Goal: Information Seeking & Learning: Find specific fact

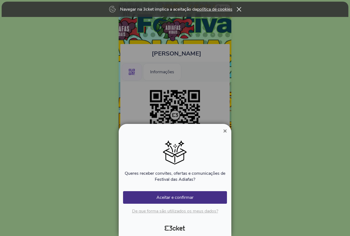
click at [226, 132] on span "×" at bounding box center [225, 130] width 4 height 7
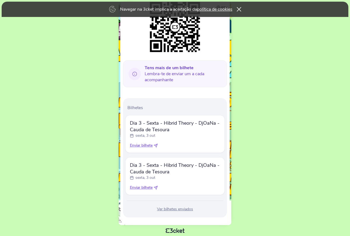
scroll to position [94, 0]
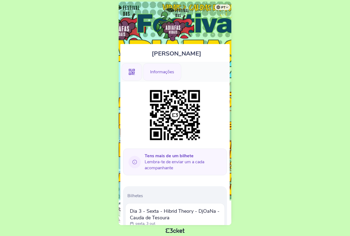
click at [168, 66] on div "Informações" at bounding box center [162, 72] width 38 height 18
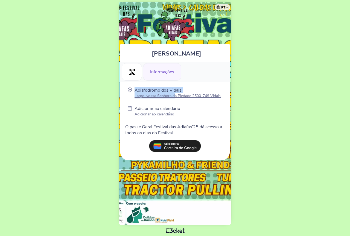
drag, startPoint x: 130, startPoint y: 95, endPoint x: 176, endPoint y: 97, distance: 46.1
click at [174, 97] on div "Adiafodromo dos Vidais Largo Nossa Senhora da Piedade 2500-749 Vidais" at bounding box center [175, 93] width 104 height 12
click at [225, 95] on div "Adiafodromo dos Vidais Largo Nossa Senhora da Piedade 2500-749 Vidais" at bounding box center [175, 93] width 104 height 12
drag, startPoint x: 225, startPoint y: 96, endPoint x: 133, endPoint y: 104, distance: 91.6
click at [134, 98] on div "Adiafodromo dos Vidais Largo Nossa Senhora da Piedade 2500-749 Vidais" at bounding box center [175, 93] width 104 height 12
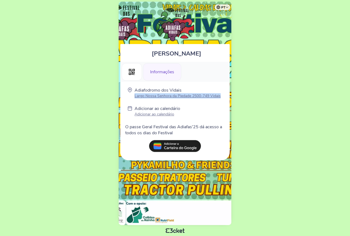
copy p "Largo Nossa Senhora da Piedade 2500-749 Vidais"
